Goal: Task Accomplishment & Management: Use online tool/utility

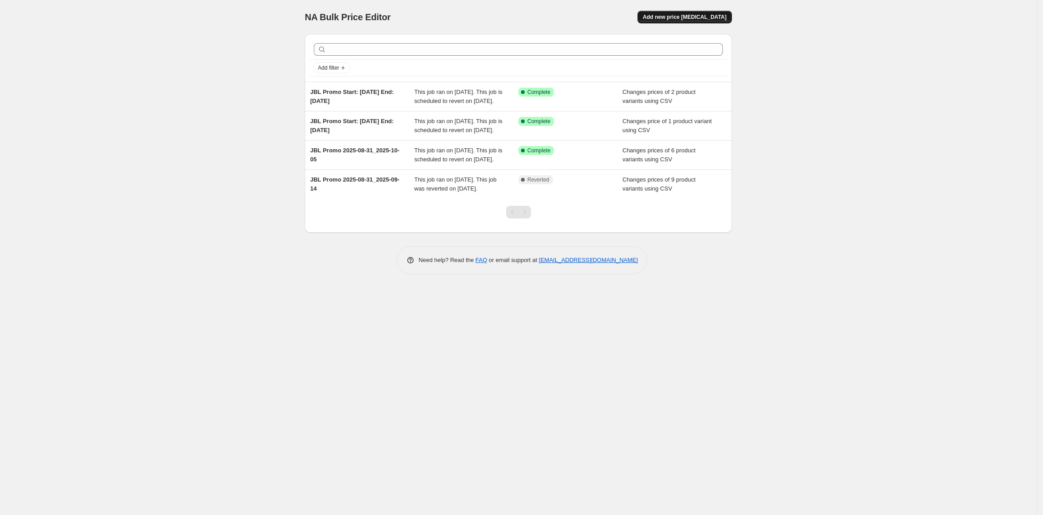
click at [713, 17] on span "Add new price change job" at bounding box center [685, 16] width 84 height 7
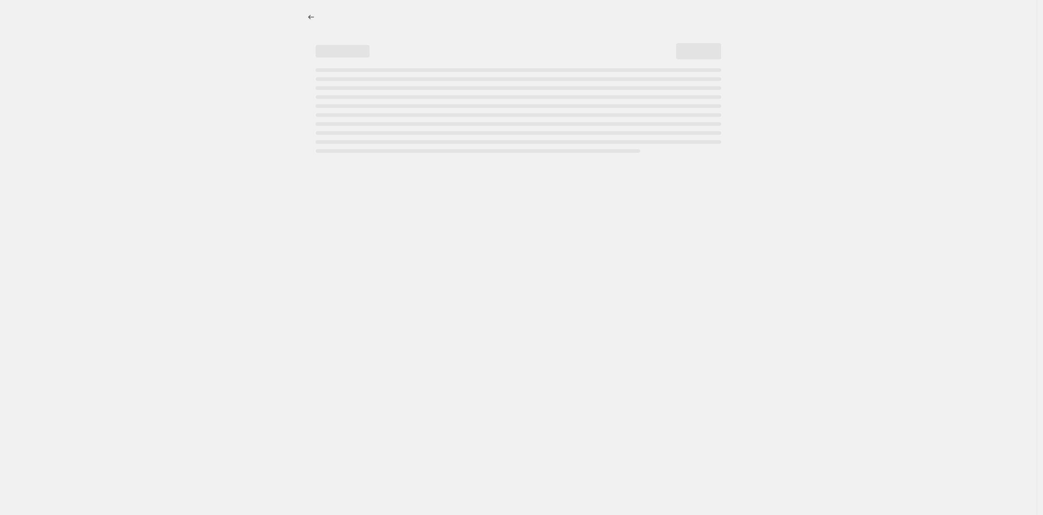
select select "percentage"
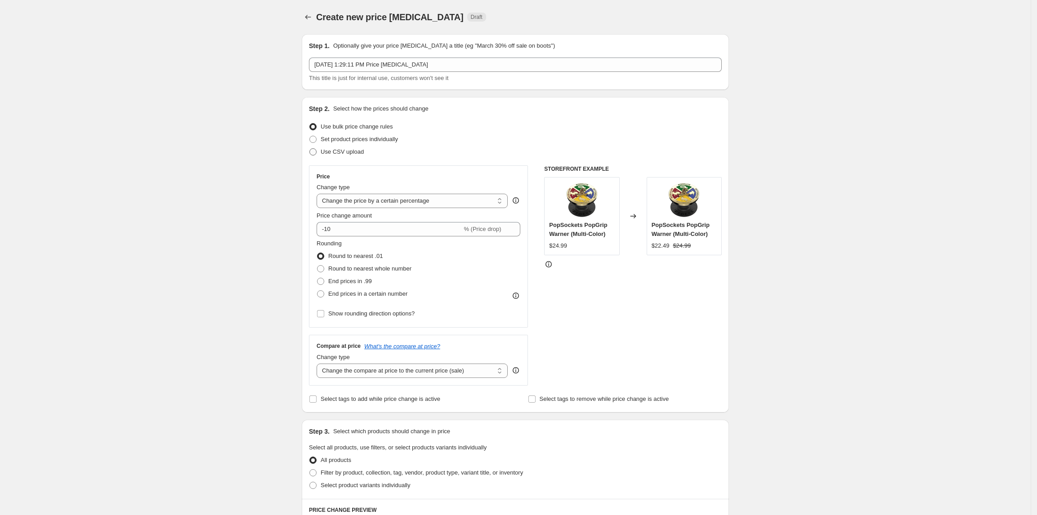
click at [351, 153] on span "Use CSV upload" at bounding box center [342, 151] width 43 height 7
click at [310, 149] on input "Use CSV upload" at bounding box center [309, 148] width 0 height 0
radio input "true"
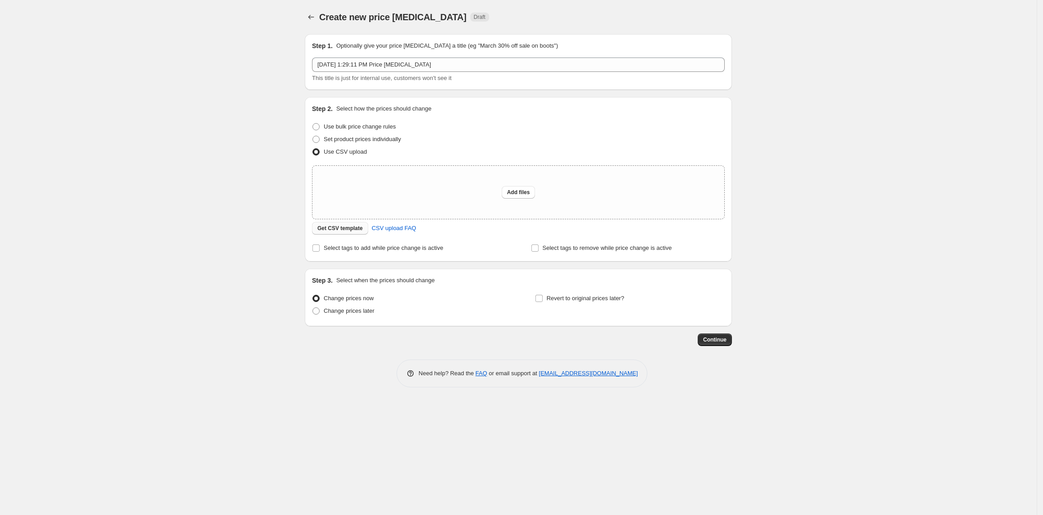
click at [349, 228] on span "Get CSV template" at bounding box center [339, 228] width 45 height 7
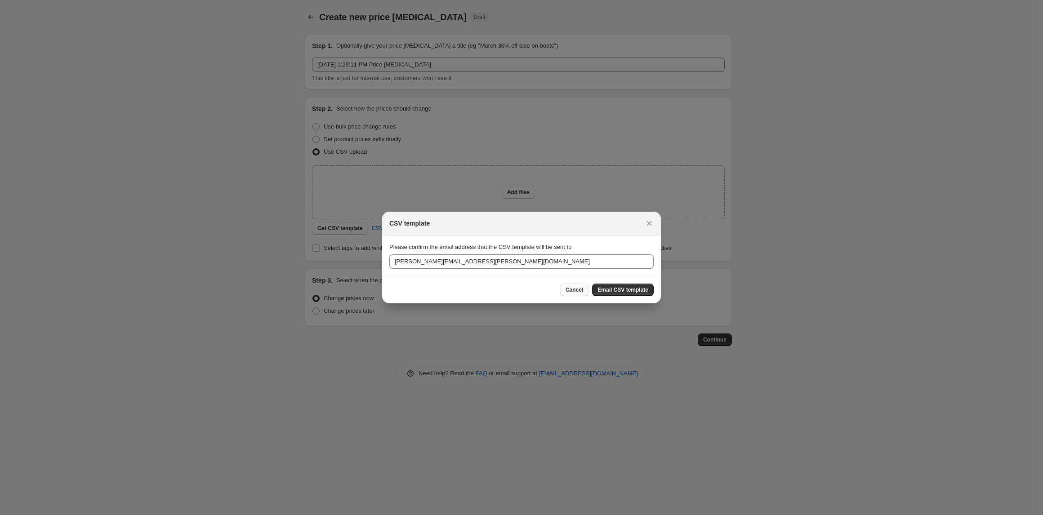
click at [578, 292] on span "Cancel" at bounding box center [575, 289] width 18 height 7
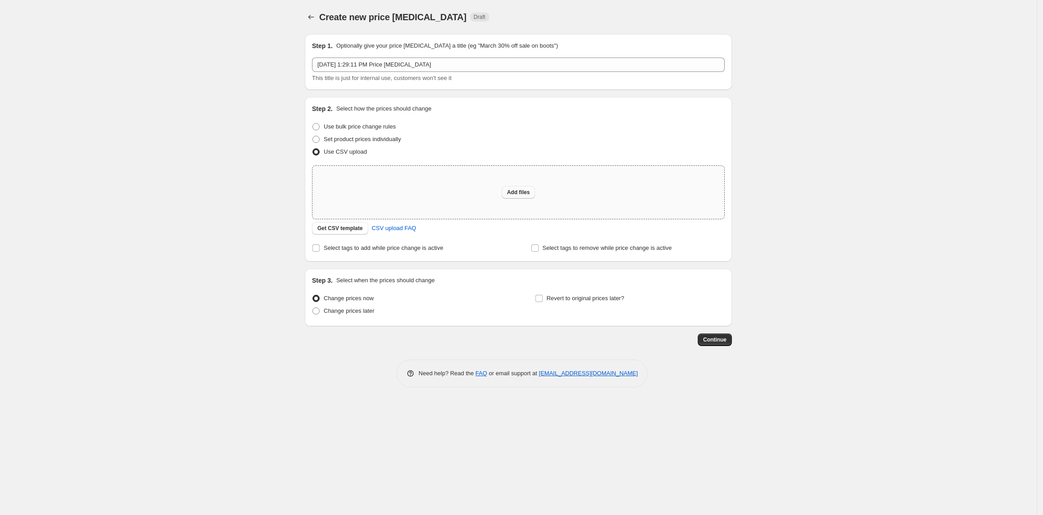
click at [513, 189] on span "Add files" at bounding box center [518, 192] width 23 height 7
type input "C:\fakepath\JBL-start-2025-09-21-end-2025-10-12.csv"
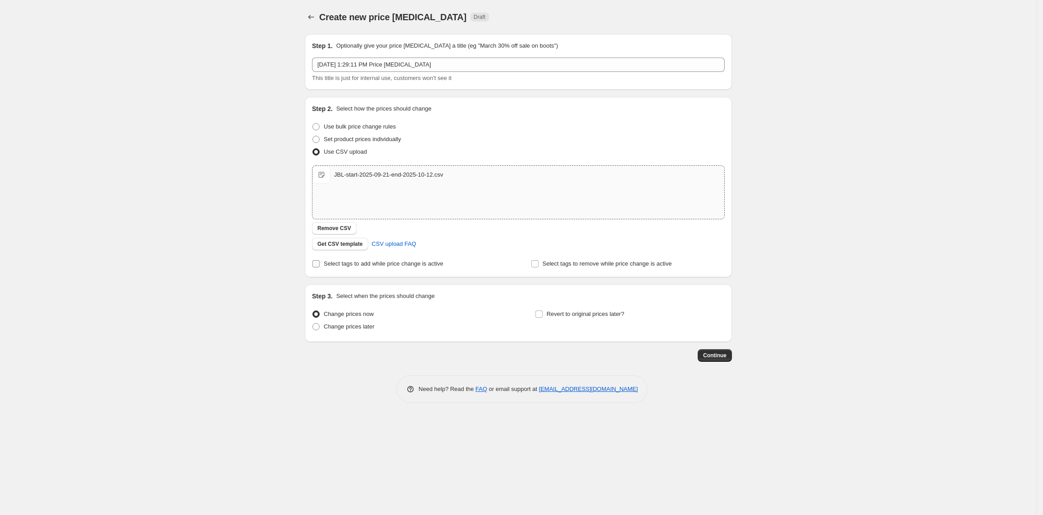
click at [365, 263] on span "Select tags to add while price change is active" at bounding box center [384, 263] width 120 height 7
click at [320, 263] on input "Select tags to add while price change is active" at bounding box center [315, 263] width 7 height 7
checkbox input "true"
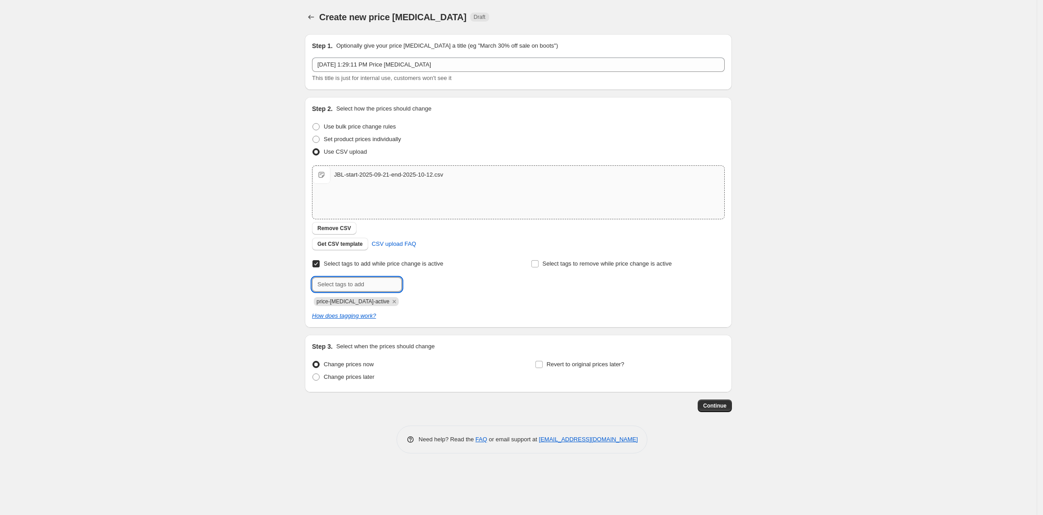
click at [355, 285] on input "text" at bounding box center [357, 284] width 90 height 14
type input "deal"
click at [416, 283] on b "Add" at bounding box center [415, 284] width 10 height 6
click at [390, 303] on icon "Remove price-change-job-active" at bounding box center [394, 302] width 8 height 8
click at [361, 377] on span "Change prices later" at bounding box center [349, 377] width 51 height 7
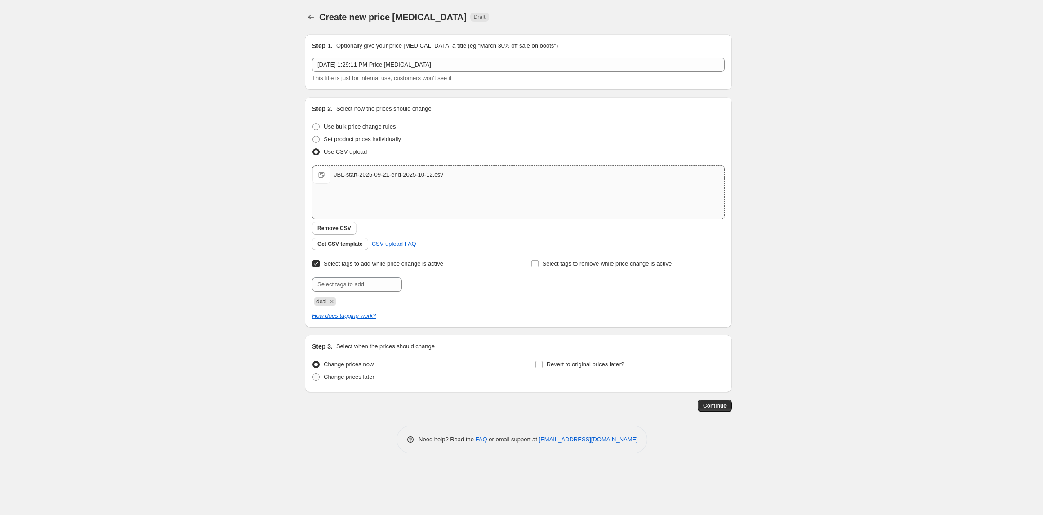
click at [313, 374] on input "Change prices later" at bounding box center [312, 374] width 0 height 0
radio input "true"
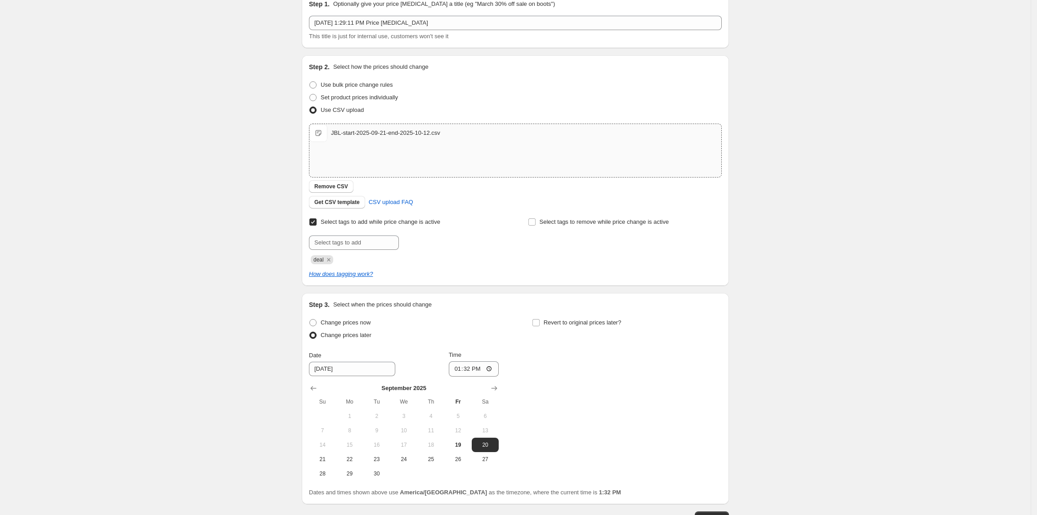
scroll to position [60, 0]
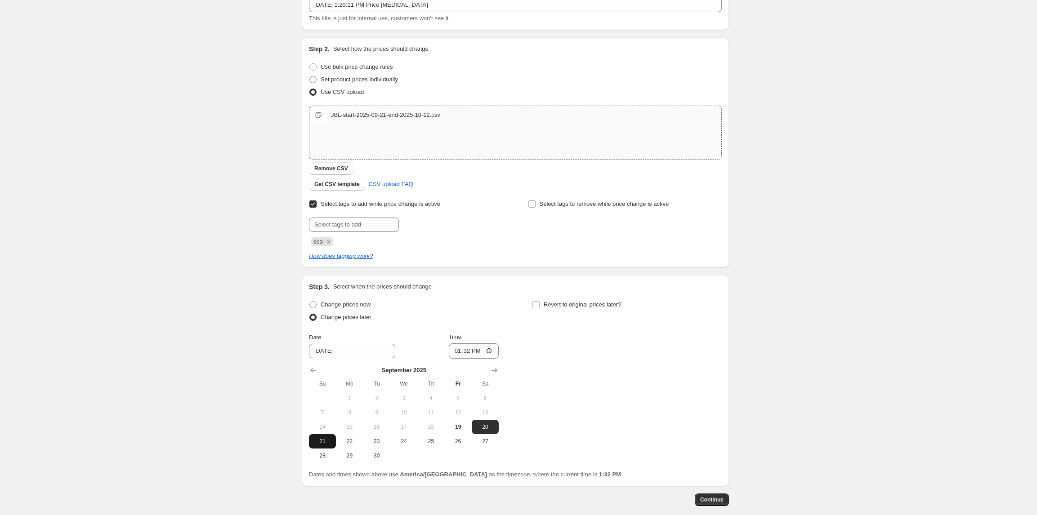
click at [329, 441] on span "21" at bounding box center [322, 441] width 20 height 7
type input "9/21/2025"
click at [466, 353] on input "13:32" at bounding box center [474, 350] width 50 height 15
click at [459, 353] on input "13:32" at bounding box center [474, 350] width 50 height 15
type input "00:00"
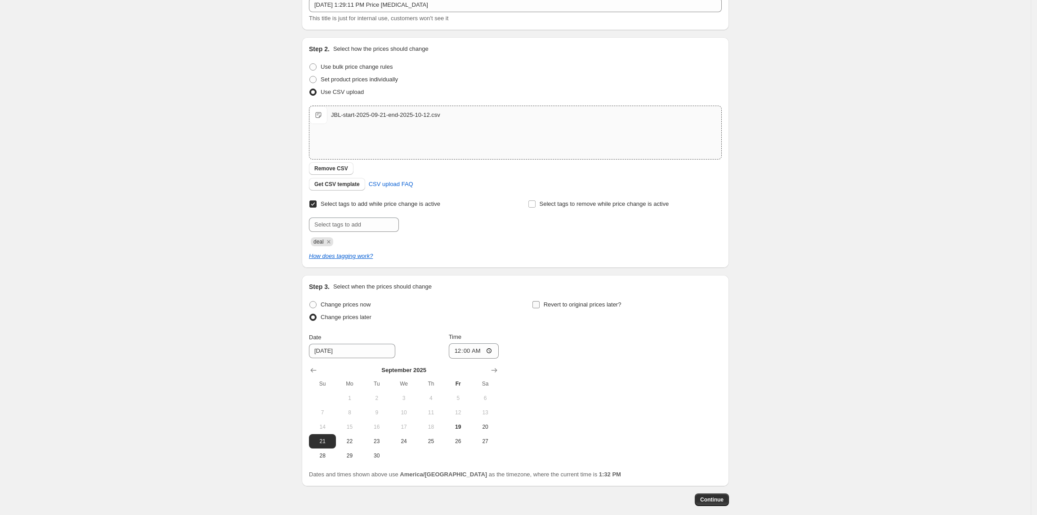
click at [538, 307] on input "Revert to original prices later?" at bounding box center [535, 304] width 7 height 7
checkbox input "true"
click at [718, 369] on icon "Show next month, October 2025" at bounding box center [717, 370] width 9 height 9
click at [705, 411] on span "11" at bounding box center [708, 412] width 20 height 7
type input "10/11/2025"
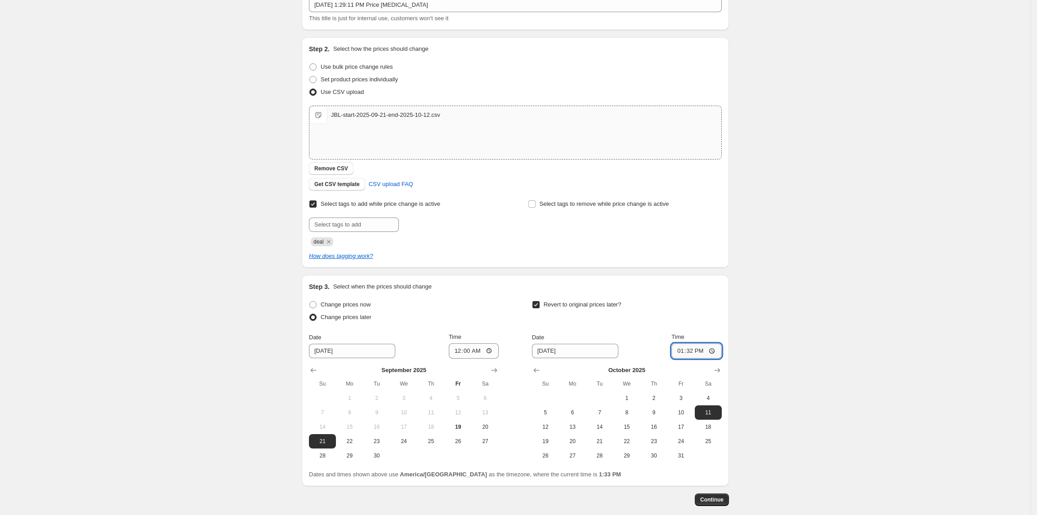
click at [678, 355] on input "13:32" at bounding box center [696, 350] width 50 height 15
type input "23:59"
click at [773, 365] on div "Create new price change job. This page is ready Create new price change job Dra…" at bounding box center [515, 250] width 1030 height 621
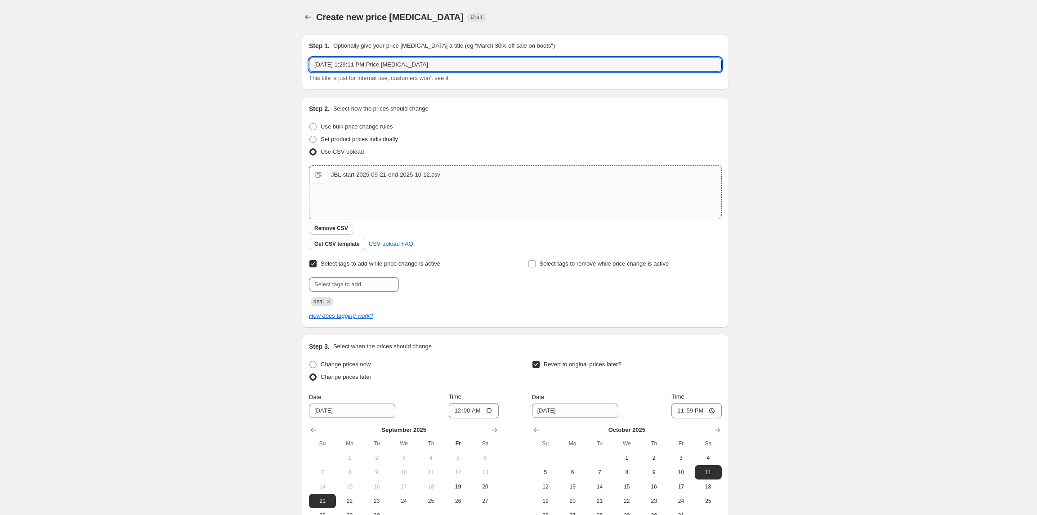
drag, startPoint x: 437, startPoint y: 65, endPoint x: 295, endPoint y: 67, distance: 142.5
click at [295, 67] on div "Create new price change job. This page is ready Create new price change job Dra…" at bounding box center [515, 310] width 449 height 621
click at [385, 65] on input "JBL Promo Start: 2025-09-14 End: 2025-09-28" at bounding box center [515, 65] width 413 height 14
click at [391, 66] on input "JBL Promo Start: 2025-09-14 End: 2025-09-28" at bounding box center [515, 65] width 413 height 14
click at [423, 63] on input "JBL Promo Start: 2025-09-21 End: 2025-09-28" at bounding box center [515, 65] width 413 height 14
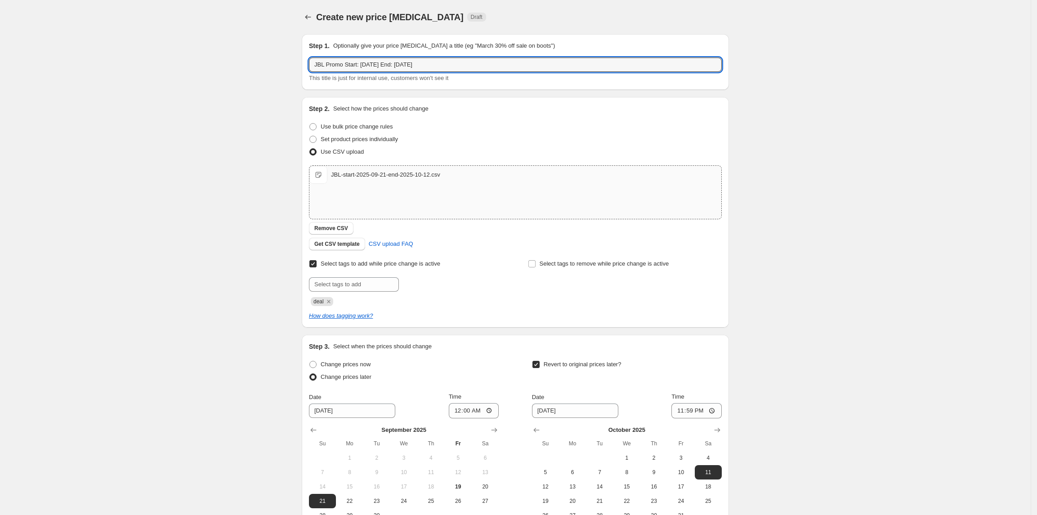
type input "JBL Promo Start: 2025-09-21 End: 2025-10-12"
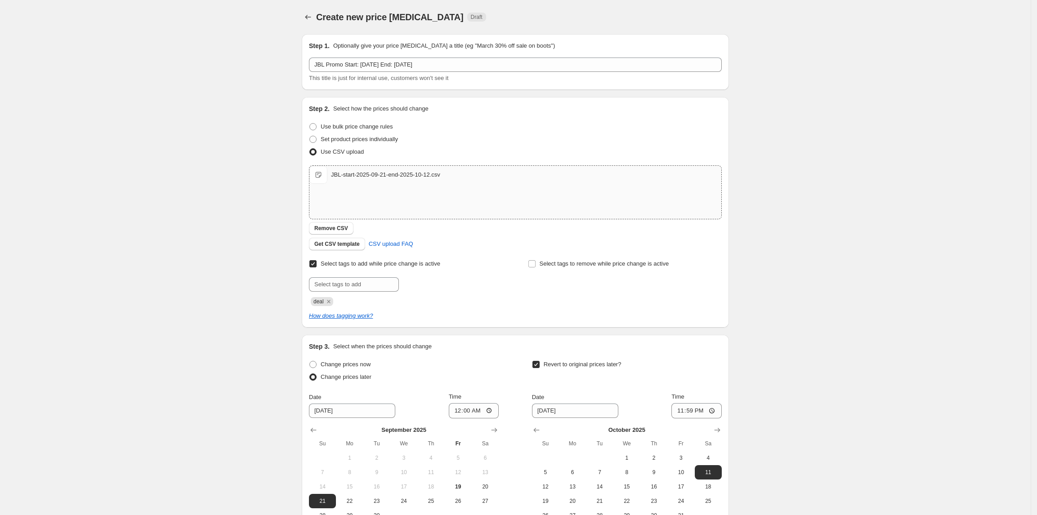
click at [806, 136] on div "Create new price change job. This page is ready Create new price change job Dra…" at bounding box center [515, 310] width 1030 height 621
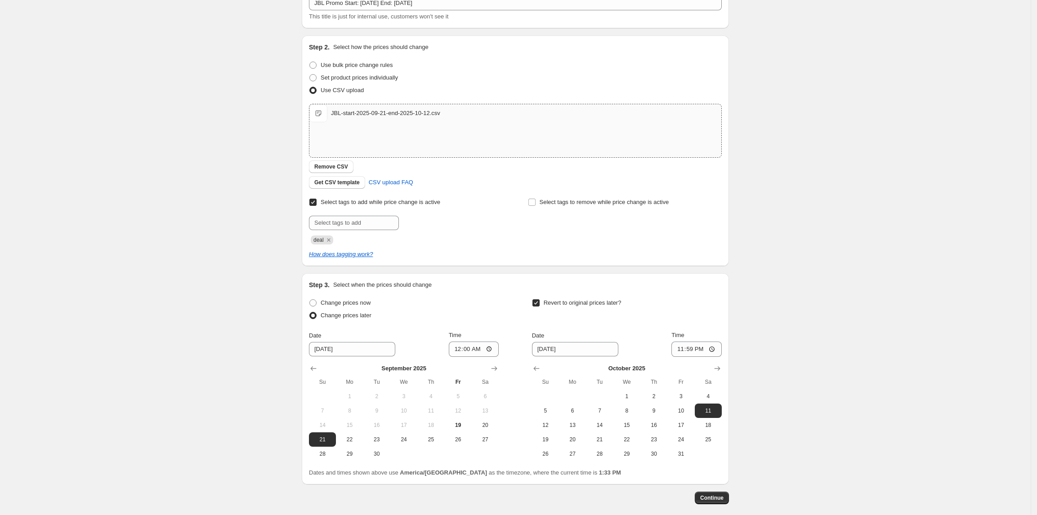
scroll to position [105, 0]
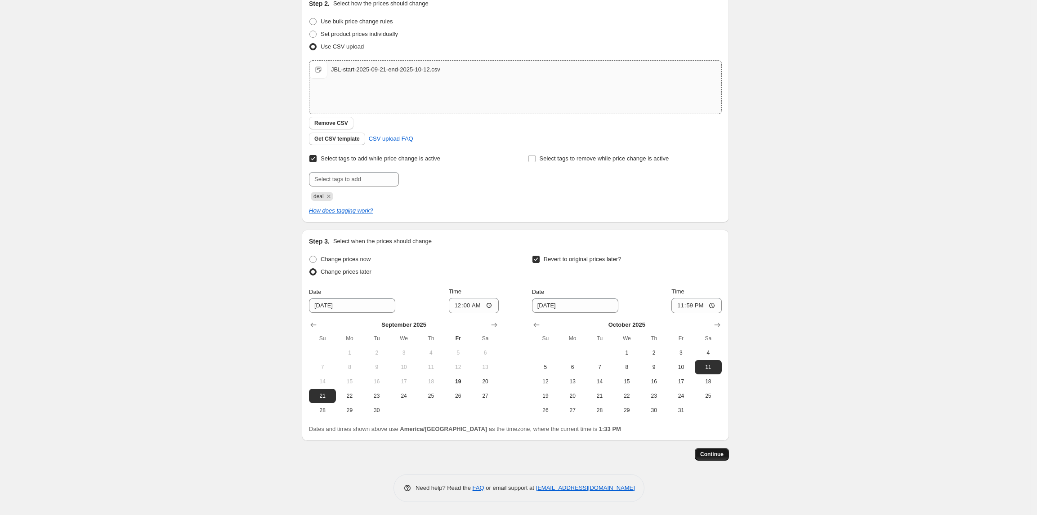
click at [718, 449] on button "Continue" at bounding box center [712, 454] width 34 height 13
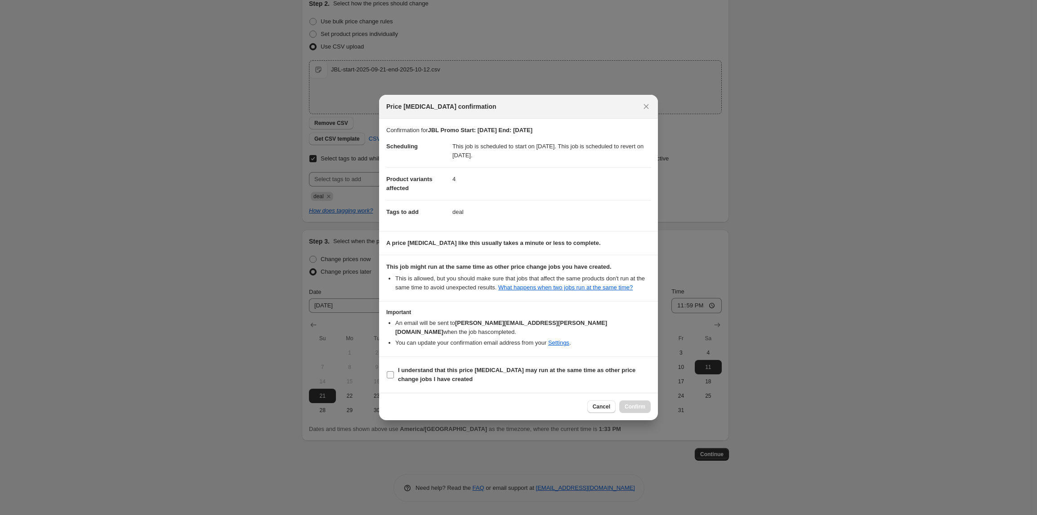
click at [457, 367] on b "I understand that this price change job may run at the same time as other price…" at bounding box center [516, 375] width 237 height 16
click at [394, 371] on input "I understand that this price change job may run at the same time as other price…" at bounding box center [390, 374] width 7 height 7
checkbox input "true"
click at [635, 403] on span "Confirm" at bounding box center [634, 406] width 21 height 7
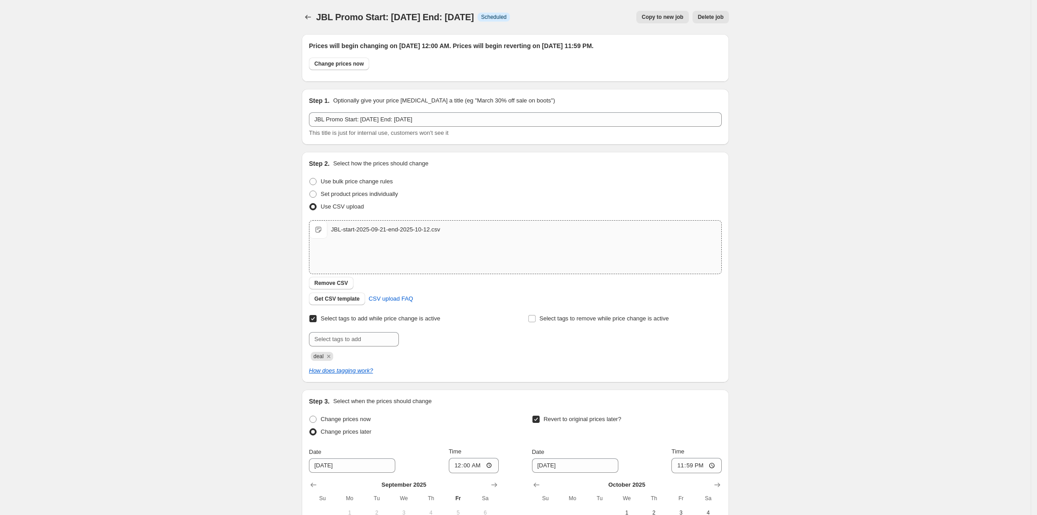
click at [676, 16] on span "Copy to new job" at bounding box center [663, 16] width 42 height 7
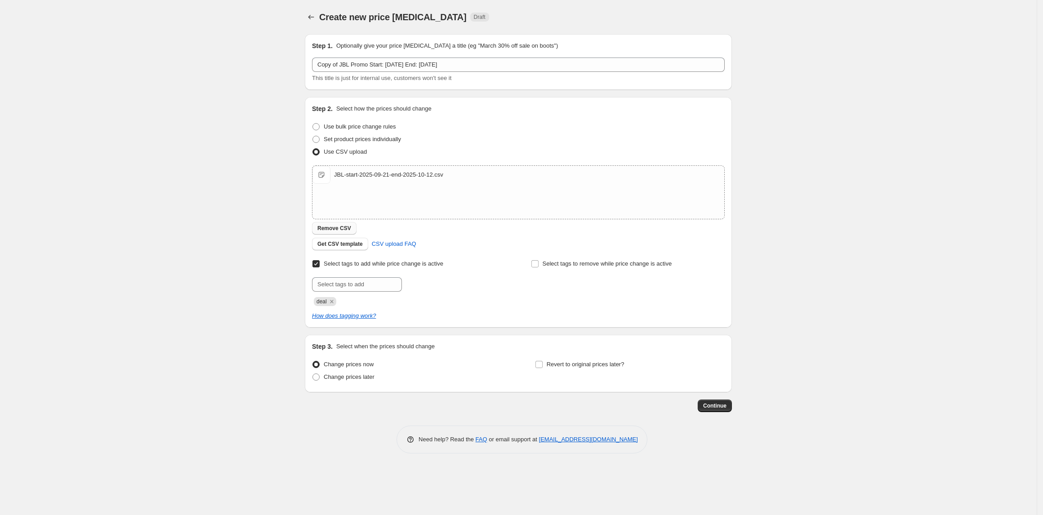
click at [344, 228] on span "Remove CSV" at bounding box center [334, 228] width 34 height 7
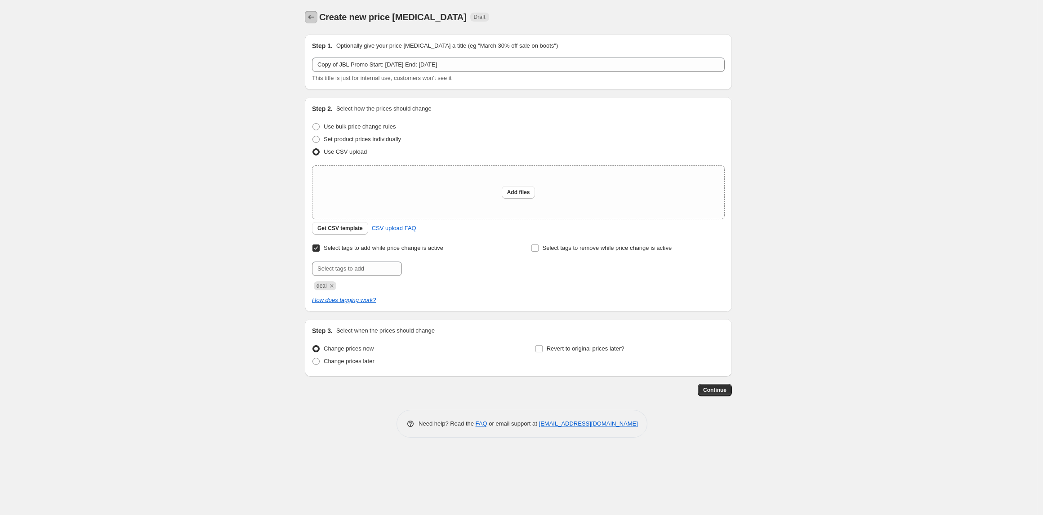
click at [309, 17] on icon "Price change jobs" at bounding box center [311, 17] width 6 height 4
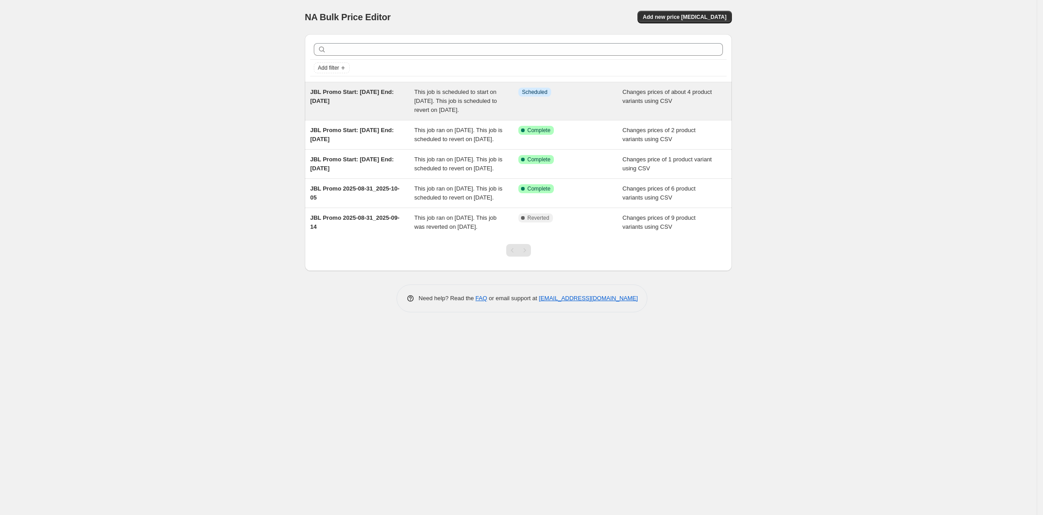
click at [343, 93] on span "JBL Promo Start: 2025-09-21 End: 2025-10-12" at bounding box center [352, 97] width 84 height 16
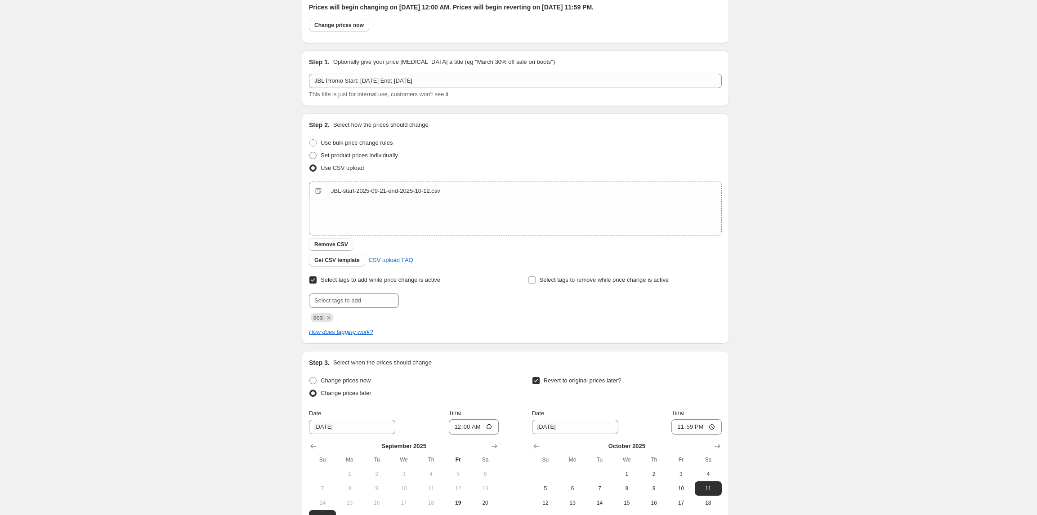
scroll to position [60, 0]
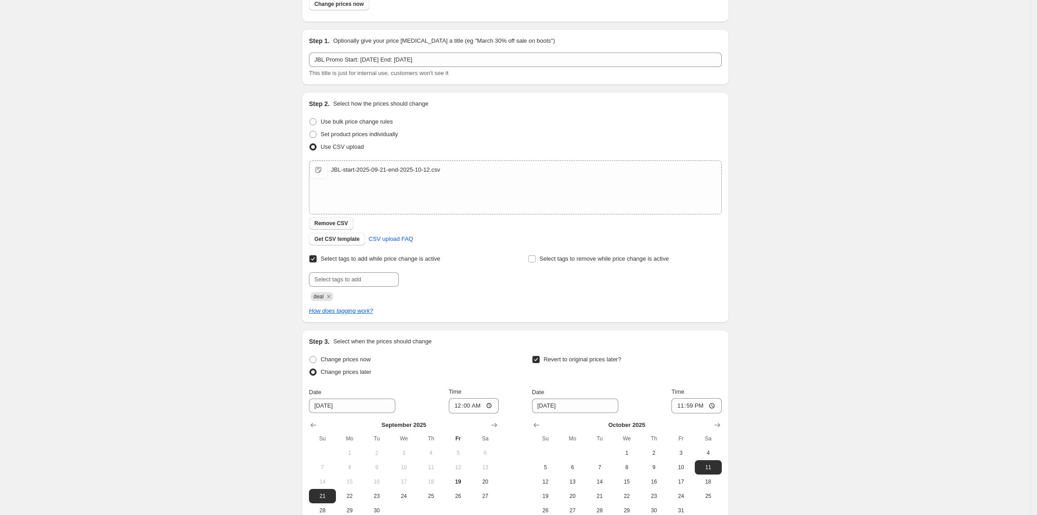
click at [348, 222] on button "Remove CSV" at bounding box center [331, 223] width 45 height 13
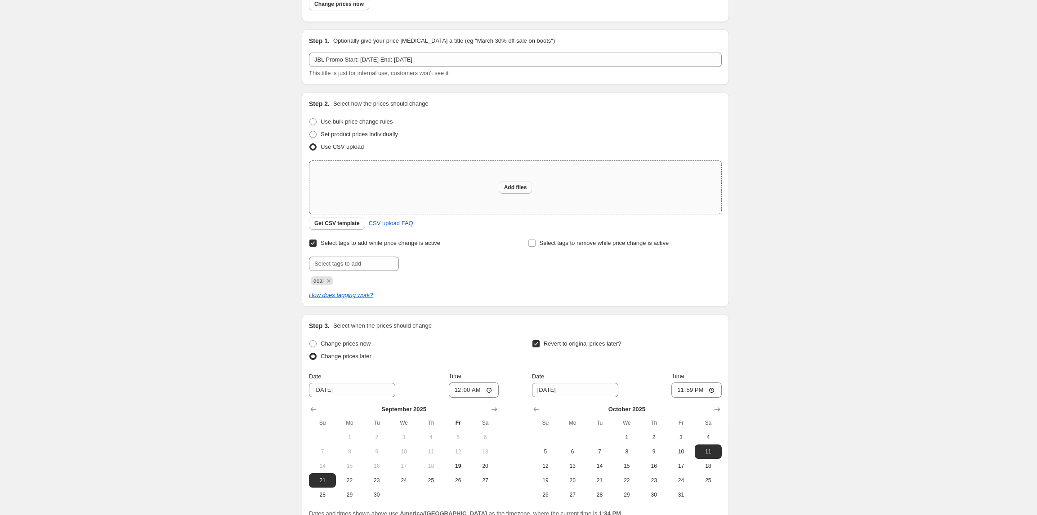
click at [520, 189] on span "Add files" at bounding box center [515, 187] width 23 height 7
type input "C:\fakepath\JBL-start-2025-09-21-end-2025-10-12.csv"
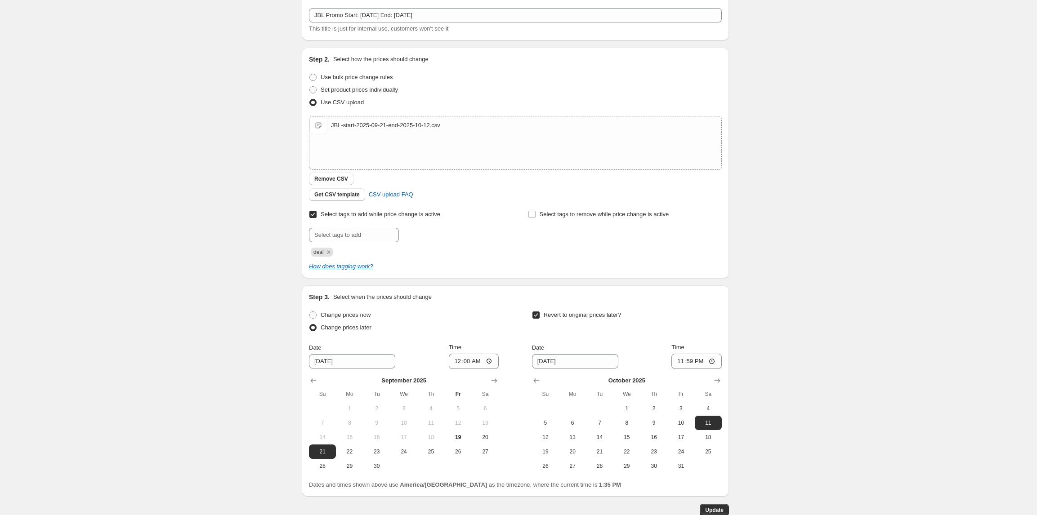
scroll to position [161, 0]
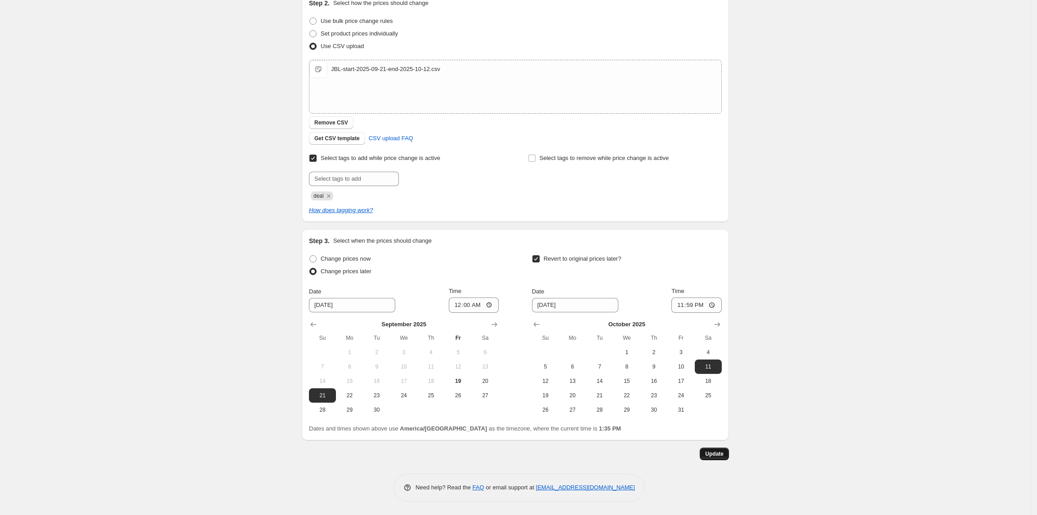
click at [728, 451] on button "Update" at bounding box center [714, 454] width 29 height 13
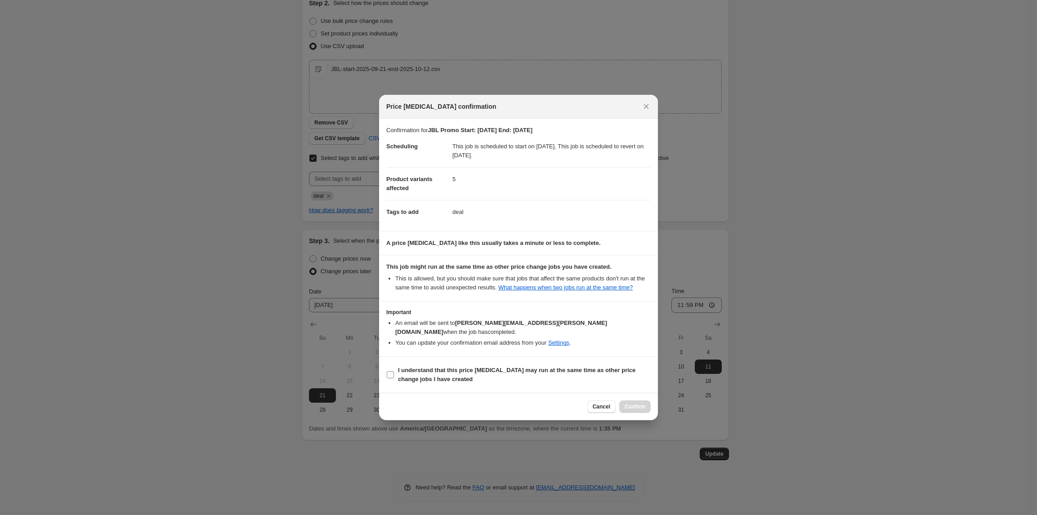
click at [404, 367] on b "I understand that this price change job may run at the same time as other price…" at bounding box center [516, 375] width 237 height 16
click at [394, 371] on input "I understand that this price change job may run at the same time as other price…" at bounding box center [390, 374] width 7 height 7
checkbox input "true"
click at [641, 403] on span "Confirm" at bounding box center [634, 406] width 21 height 7
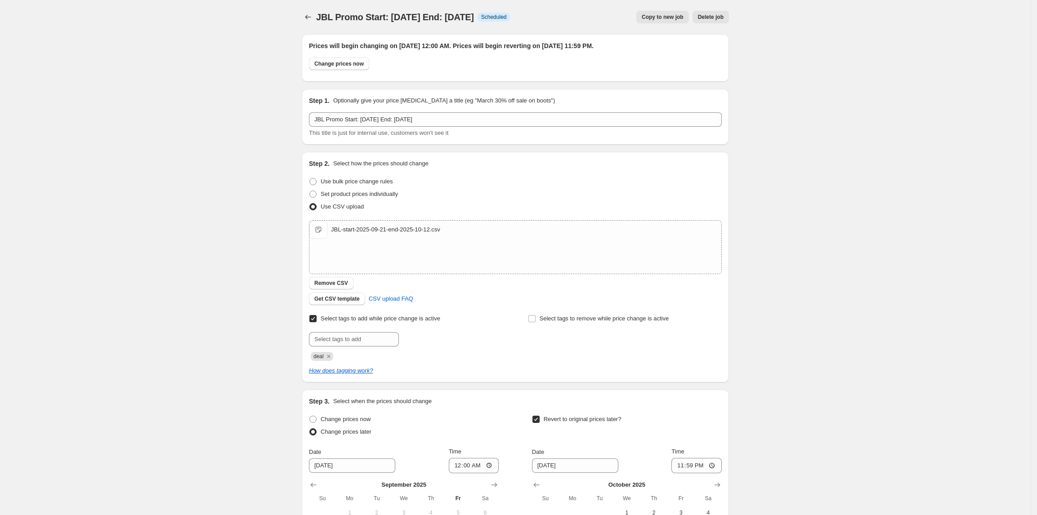
click at [650, 13] on button "Copy to new job" at bounding box center [662, 17] width 53 height 13
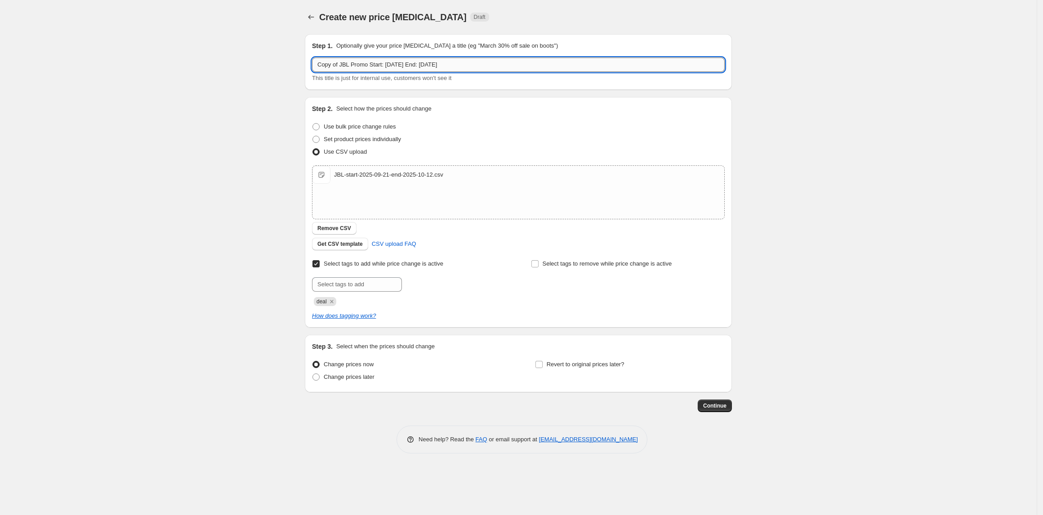
click at [469, 65] on input "Copy of JBL Promo Start: 2025-09-21 End: 2025-10-12" at bounding box center [518, 65] width 413 height 14
type input "Copy of JBL Promo Start: 2025-09-21 End: 2025-10-19"
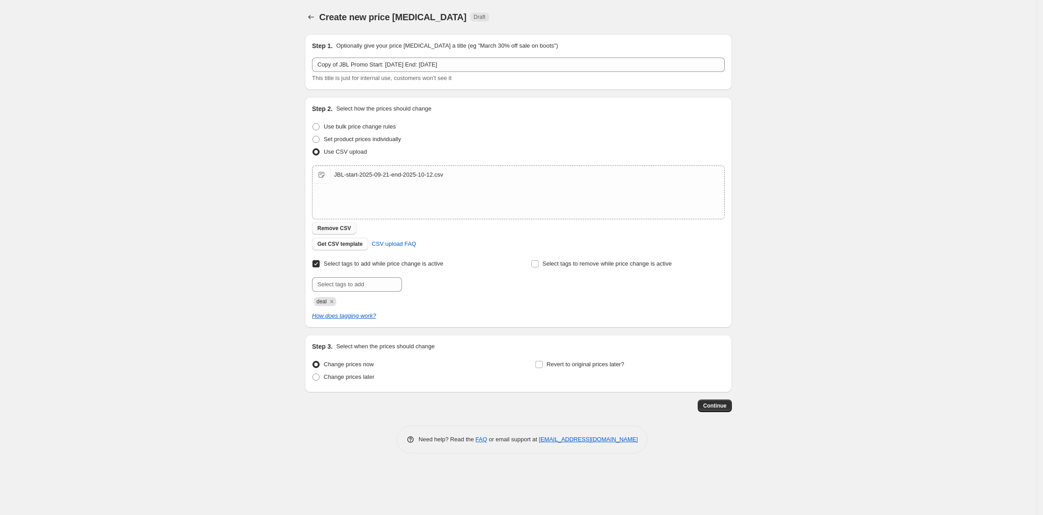
click at [340, 229] on span "Remove CSV" at bounding box center [334, 228] width 34 height 7
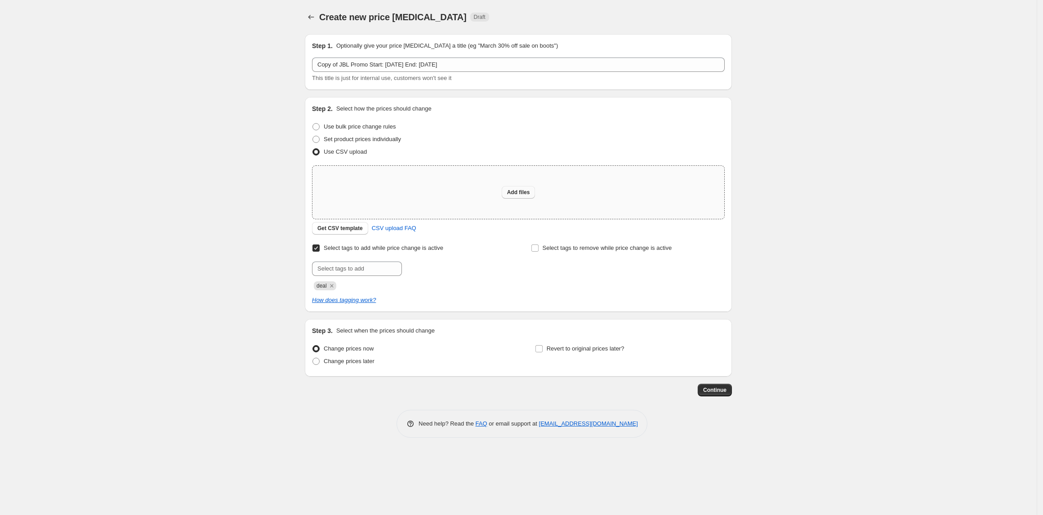
click at [522, 190] on span "Add files" at bounding box center [518, 192] width 23 height 7
type input "C:\fakepath\JBL-start-2025-09-21-end-2025-10-19.csv"
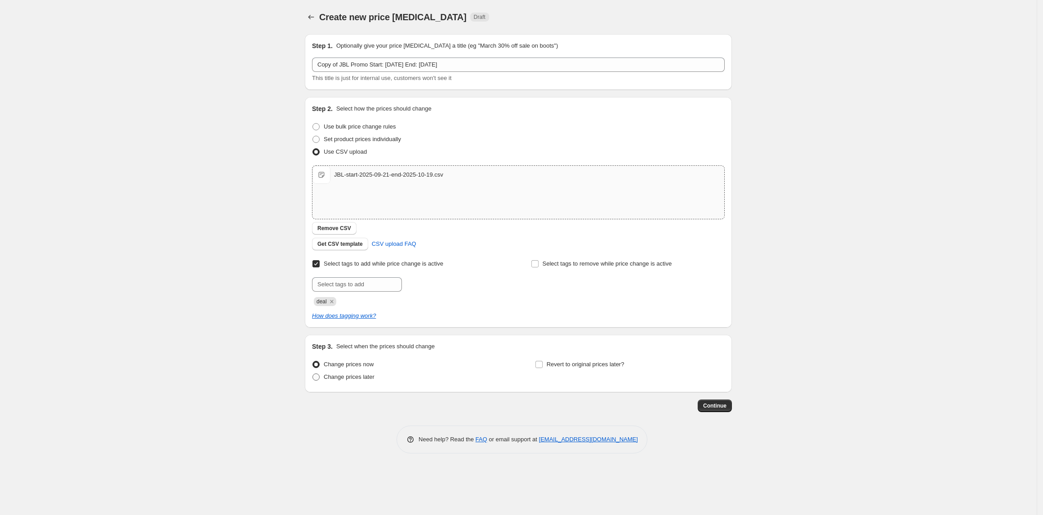
click at [343, 376] on span "Change prices later" at bounding box center [349, 377] width 51 height 7
click at [313, 374] on input "Change prices later" at bounding box center [312, 374] width 0 height 0
radio input "true"
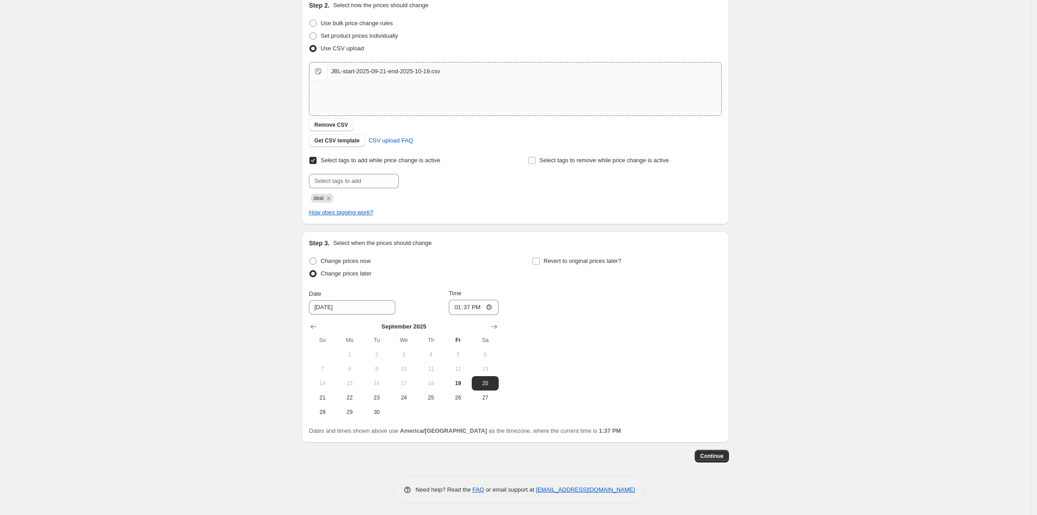
scroll to position [105, 0]
click at [329, 396] on span "21" at bounding box center [322, 395] width 20 height 7
type input "9/21/2025"
click at [468, 308] on input "13:37" at bounding box center [474, 305] width 50 height 15
click at [452, 309] on input "13:37" at bounding box center [474, 305] width 50 height 15
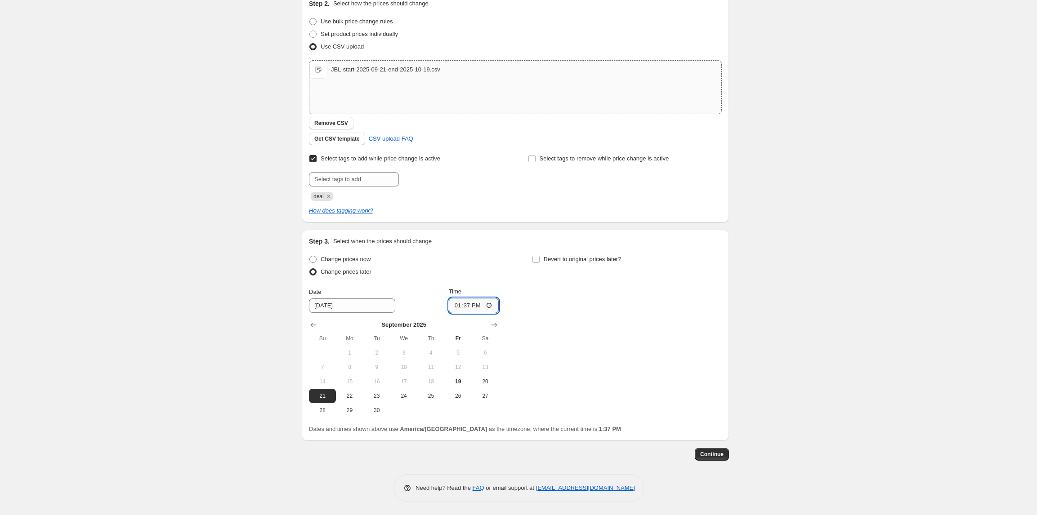
click at [459, 306] on input "13:37" at bounding box center [474, 305] width 50 height 15
type input "00:00"
click at [540, 256] on span at bounding box center [536, 259] width 8 height 8
click at [540, 256] on input "Revert to original prices later?" at bounding box center [535, 259] width 7 height 7
checkbox input "true"
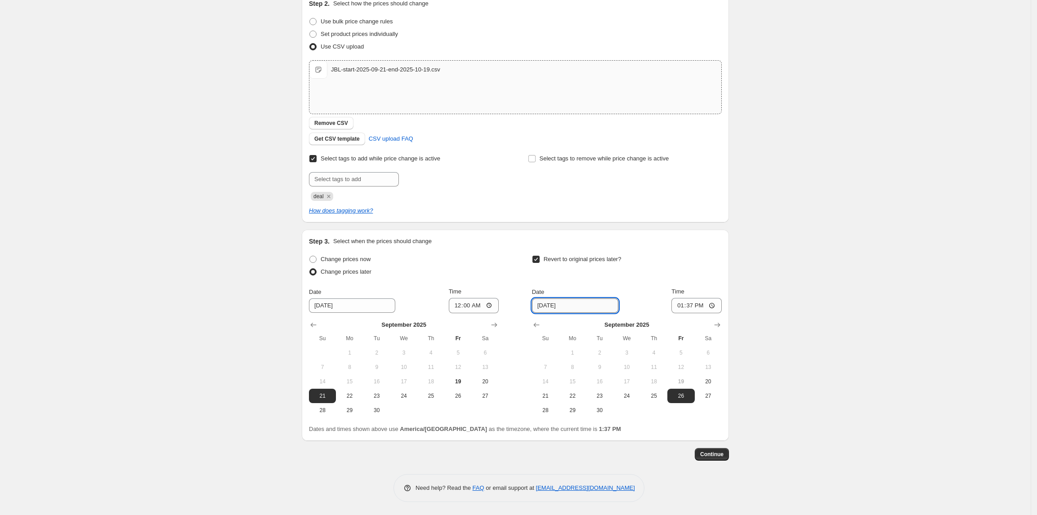
click at [596, 308] on input "9/26/2025" at bounding box center [575, 306] width 86 height 14
click at [723, 323] on button "Show next month, October 2025" at bounding box center [717, 325] width 13 height 13
click at [709, 385] on span "18" at bounding box center [708, 381] width 20 height 7
type input "10/18/2025"
click at [681, 306] on input "13:37" at bounding box center [696, 305] width 50 height 15
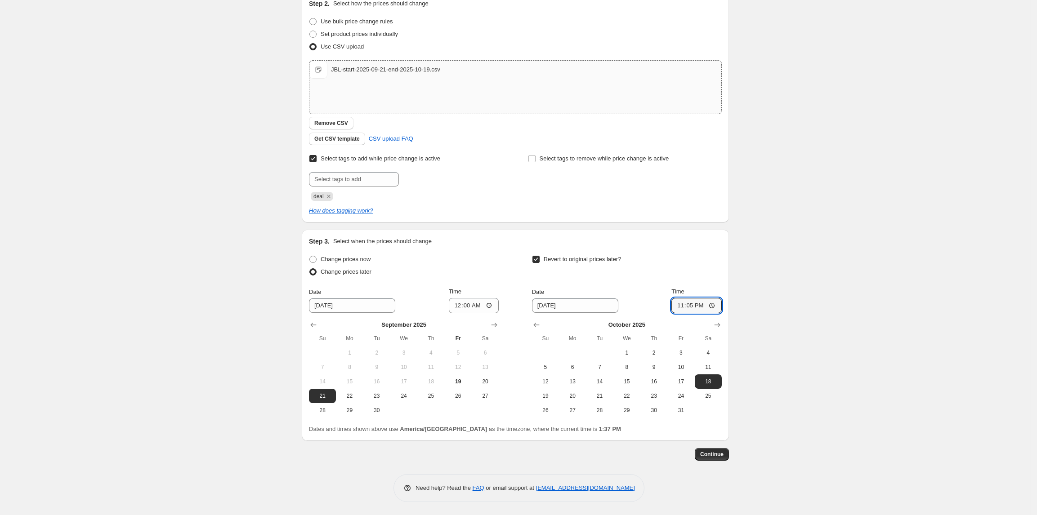
type input "23:59"
click at [718, 454] on span "Continue" at bounding box center [711, 454] width 23 height 7
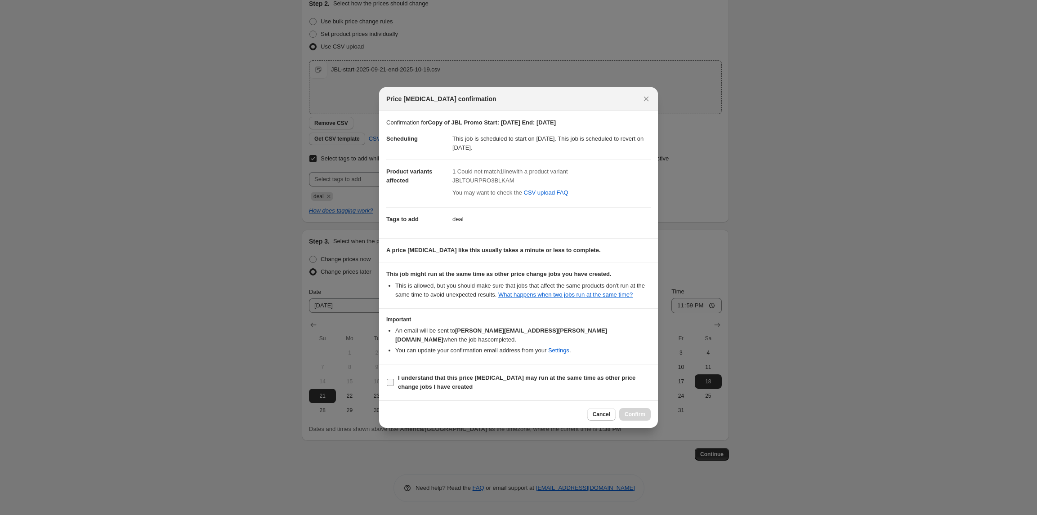
click at [421, 375] on b "I understand that this price change job may run at the same time as other price…" at bounding box center [516, 383] width 237 height 16
click at [394, 379] on input "I understand that this price change job may run at the same time as other price…" at bounding box center [390, 382] width 7 height 7
checkbox input "true"
click at [638, 411] on span "Confirm" at bounding box center [634, 414] width 21 height 7
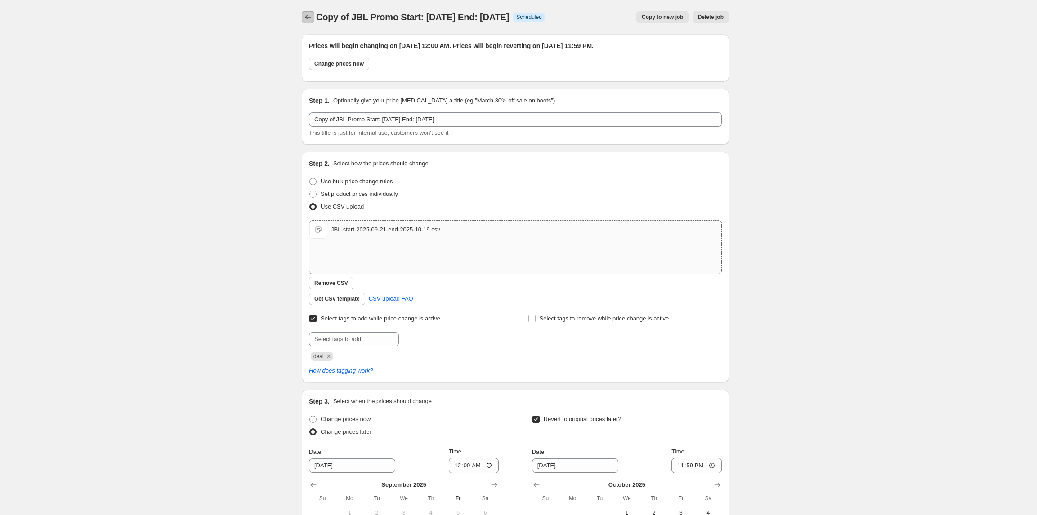
click at [312, 14] on icon "Price change jobs" at bounding box center [307, 17] width 9 height 9
